Goal: Task Accomplishment & Management: Manage account settings

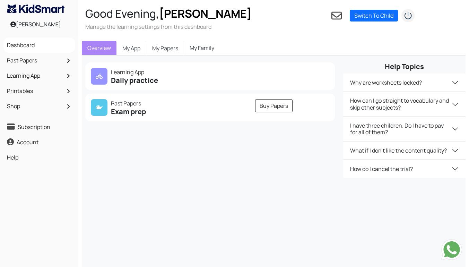
click at [209, 49] on link "My Family" at bounding box center [202, 48] width 36 height 14
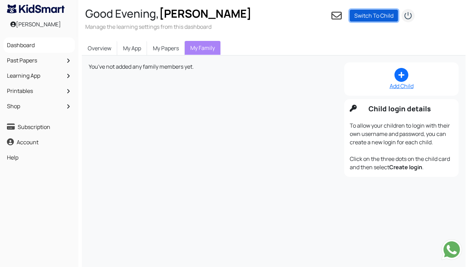
click at [373, 19] on link "Switch To Child" at bounding box center [374, 16] width 48 height 12
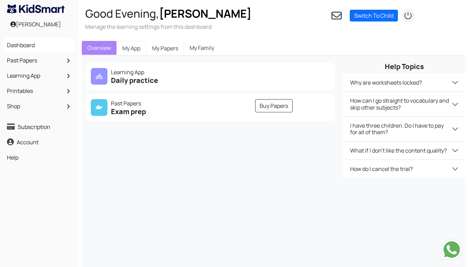
click at [132, 48] on link "My App" at bounding box center [131, 48] width 30 height 15
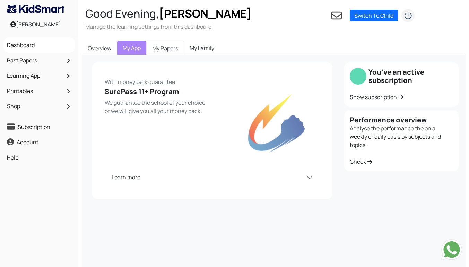
click at [172, 45] on link "My Papers" at bounding box center [165, 48] width 38 height 15
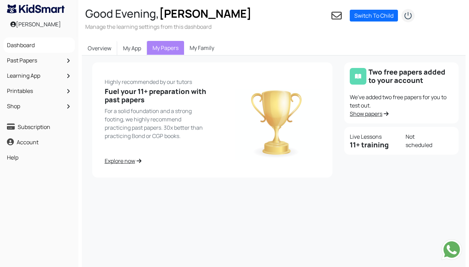
click at [201, 49] on link "My Family" at bounding box center [202, 48] width 36 height 14
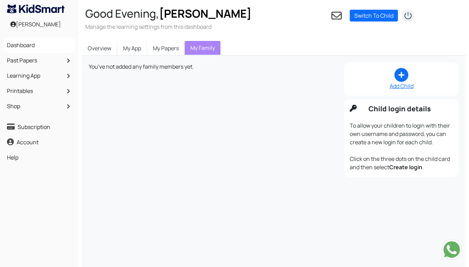
click at [52, 8] on img at bounding box center [36, 9] width 58 height 9
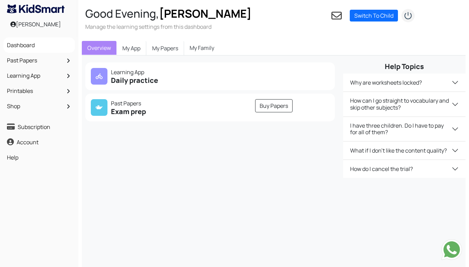
click at [336, 19] on icon at bounding box center [336, 16] width 10 height 8
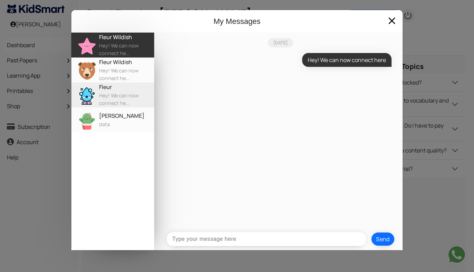
click at [135, 71] on div "Hey! We can now connect he..." at bounding box center [126, 74] width 55 height 15
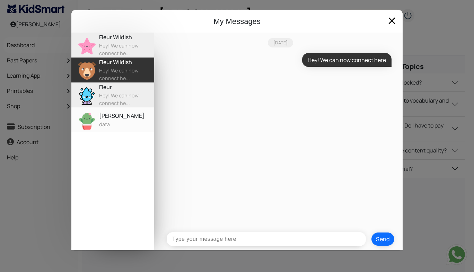
click at [130, 100] on div "Hey! We can now connect he..." at bounding box center [126, 99] width 55 height 15
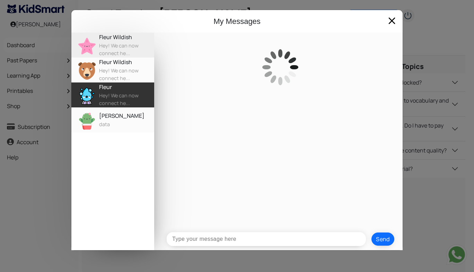
click at [129, 122] on div "data" at bounding box center [126, 125] width 55 height 8
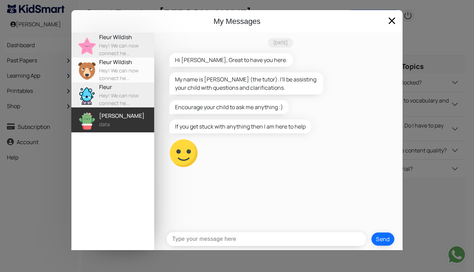
click at [131, 98] on div "Hey! We can now connect he..." at bounding box center [126, 99] width 55 height 15
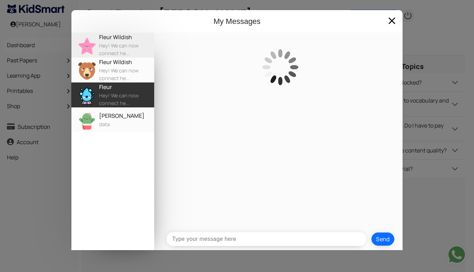
click at [138, 72] on div "Hey! We can now connect he..." at bounding box center [126, 74] width 55 height 15
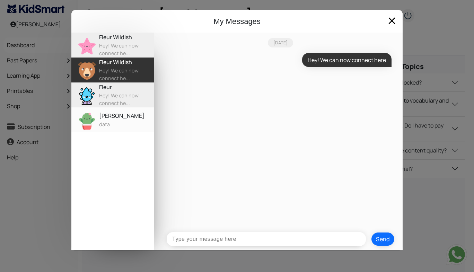
click at [140, 46] on div "Hey! We can now connect he..." at bounding box center [126, 49] width 55 height 15
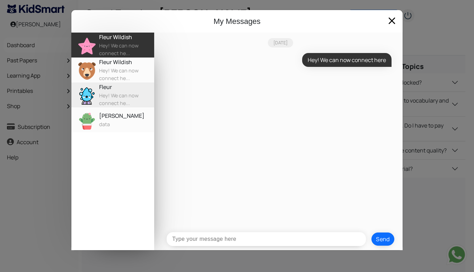
click at [392, 22] on span at bounding box center [392, 20] width 11 height 11
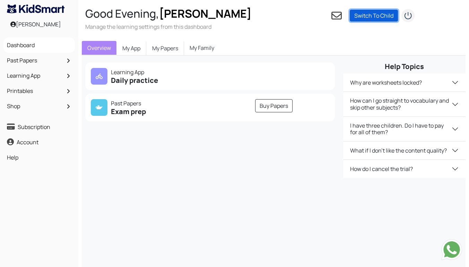
click at [380, 17] on link "Switch To Child" at bounding box center [374, 16] width 48 height 12
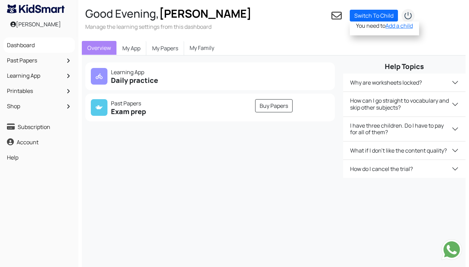
click at [392, 27] on link "Add a child" at bounding box center [399, 26] width 27 height 8
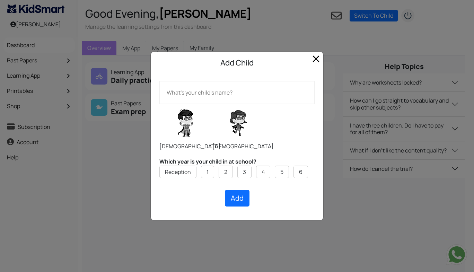
click at [238, 94] on input "text" at bounding box center [236, 92] width 155 height 23
type input "Fleur"
click at [241, 126] on label at bounding box center [239, 123] width 52 height 35
click at [213, 104] on input "radio" at bounding box center [212, 104] width 0 height 0
radio input "true"
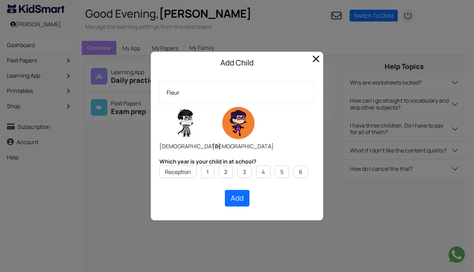
click at [287, 171] on li "5" at bounding box center [282, 172] width 14 height 12
click at [238, 199] on button "Add" at bounding box center [237, 198] width 25 height 17
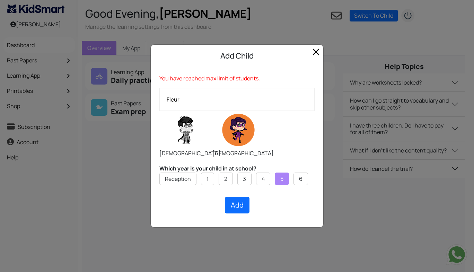
click at [312, 58] on h5 "Add Child" at bounding box center [237, 55] width 162 height 11
click at [317, 50] on span "Close" at bounding box center [316, 51] width 11 height 11
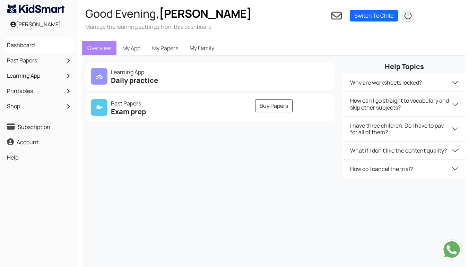
click at [450, 243] on img at bounding box center [451, 249] width 21 height 21
click at [131, 78] on h5 "Daily practice" at bounding box center [148, 80] width 115 height 8
click at [137, 46] on link "My App" at bounding box center [131, 48] width 30 height 15
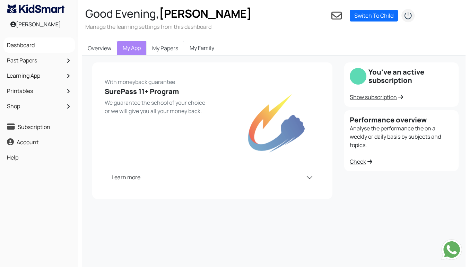
click at [161, 49] on link "My Papers" at bounding box center [165, 48] width 38 height 15
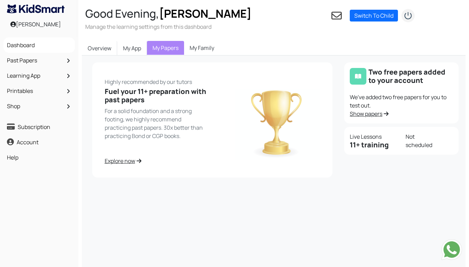
click at [204, 49] on link "My Family" at bounding box center [202, 48] width 36 height 14
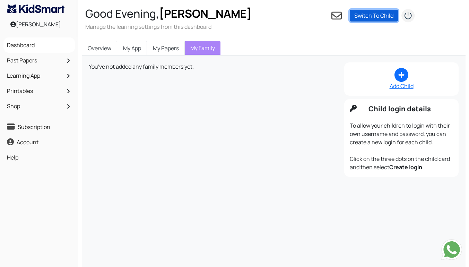
click at [378, 18] on link "Switch To Child" at bounding box center [374, 16] width 48 height 12
